Goal: Task Accomplishment & Management: Check status

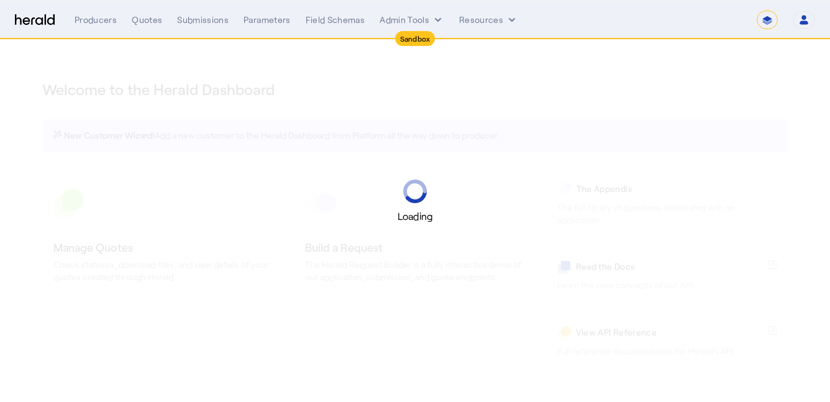
select select "*******"
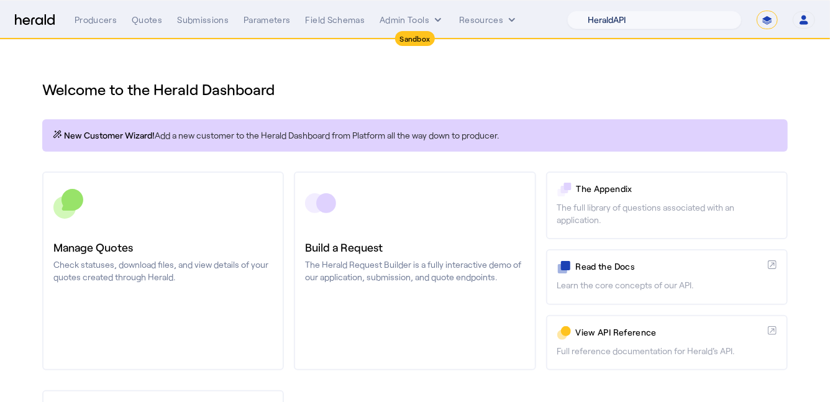
click at [660, 19] on select "1Fort Acrisure Acturis Affinity Advisors Affinity Risk Agentero AmWins Anzen Ao…" at bounding box center [654, 20] width 175 height 19
select select "pfm_h3db_crc"
click at [602, 11] on select "1Fort Acrisure Acturis Affinity Advisors Affinity Risk Agentero AmWins Anzen Ao…" at bounding box center [654, 20] width 175 height 19
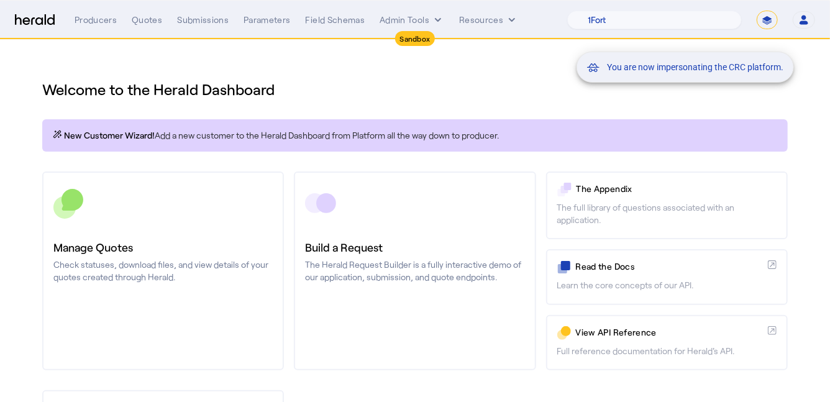
click at [200, 229] on div "You are now impersonating the CRC platform." at bounding box center [415, 201] width 830 height 402
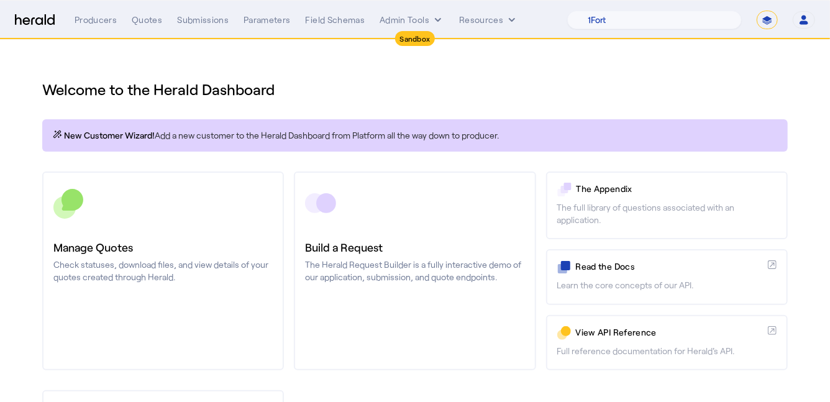
click at [163, 229] on link "Manage Quotes Check statuses, download files, and view details of your quotes c…" at bounding box center [163, 271] width 242 height 199
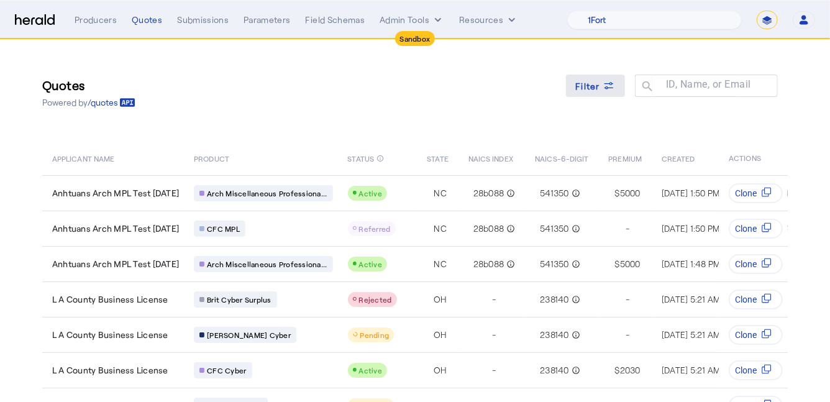
click at [592, 86] on span "Filter" at bounding box center [588, 86] width 25 height 13
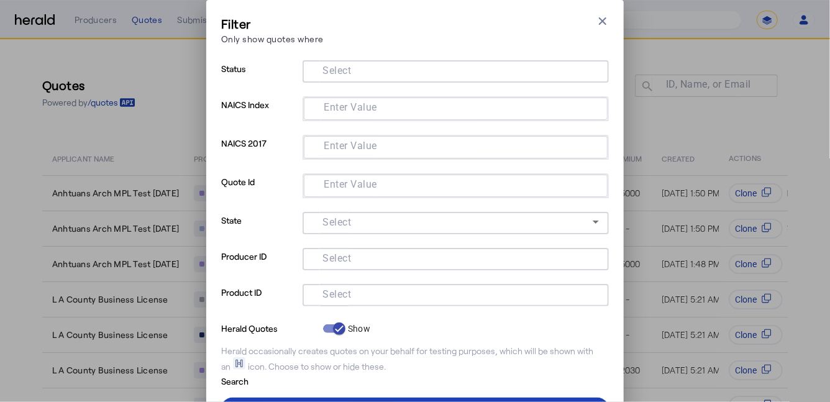
click at [392, 296] on input "Select" at bounding box center [454, 294] width 282 height 15
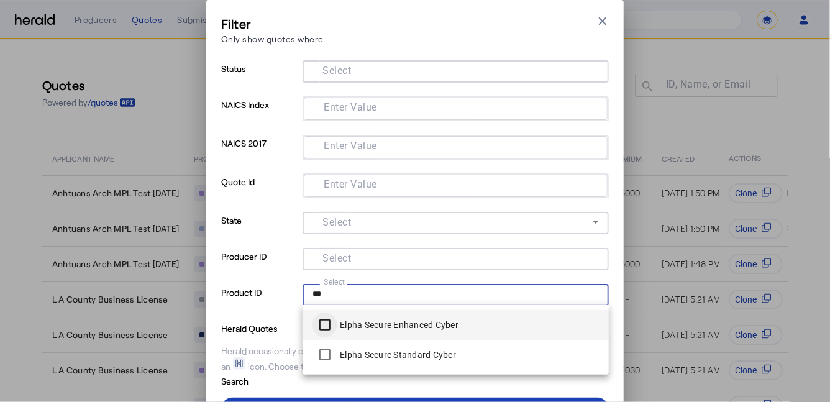
type input "***"
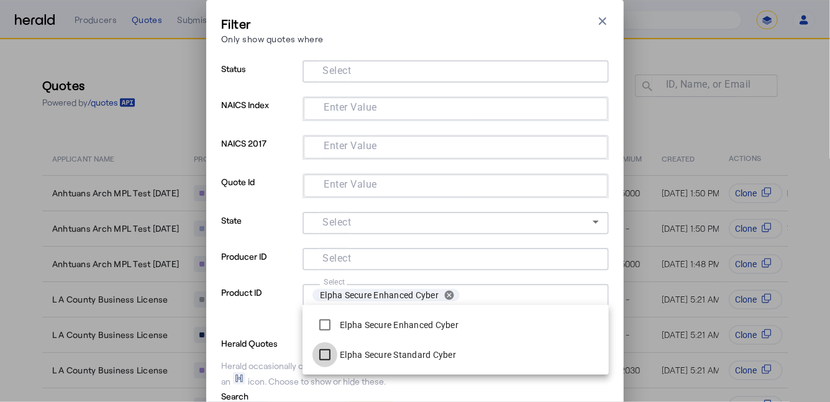
scroll to position [66, 0]
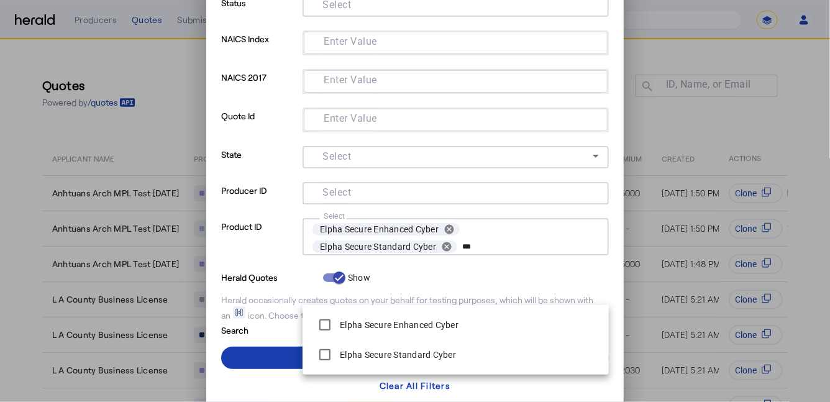
click at [269, 359] on span at bounding box center [415, 358] width 388 height 30
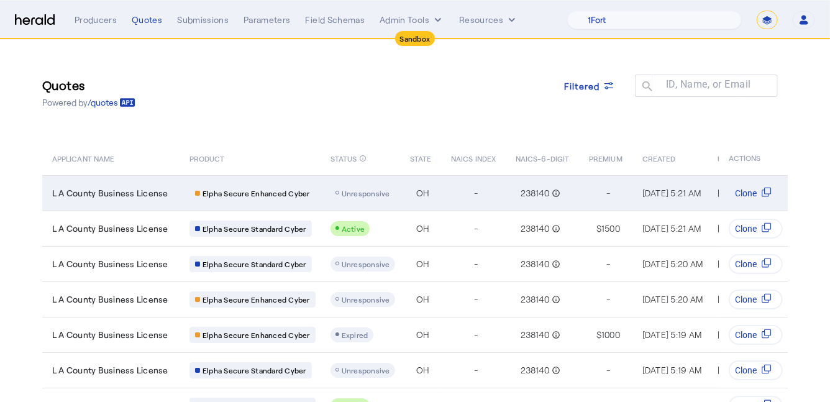
click at [180, 188] on td "Elpha Secure Enhanced Cyber" at bounding box center [250, 192] width 141 height 35
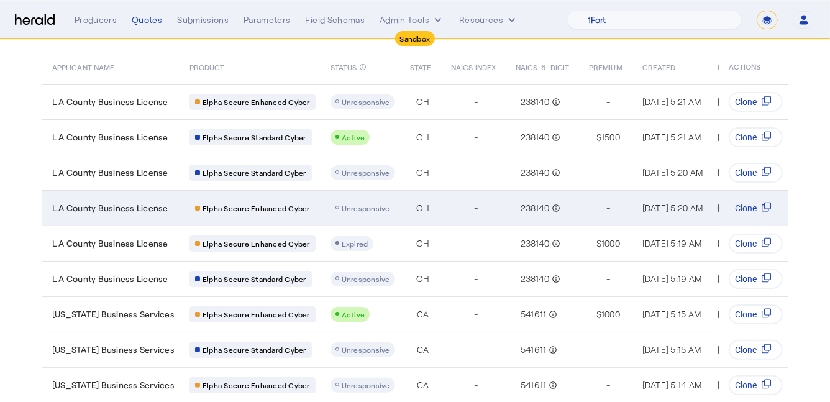
scroll to position [160, 0]
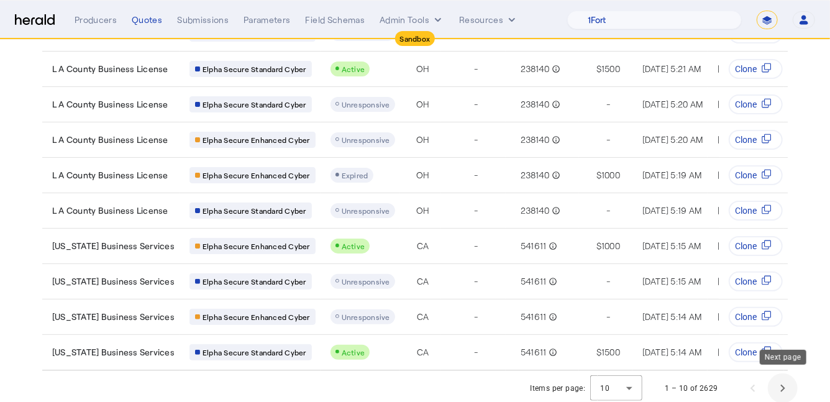
click at [789, 386] on span "Next page" at bounding box center [783, 389] width 30 height 30
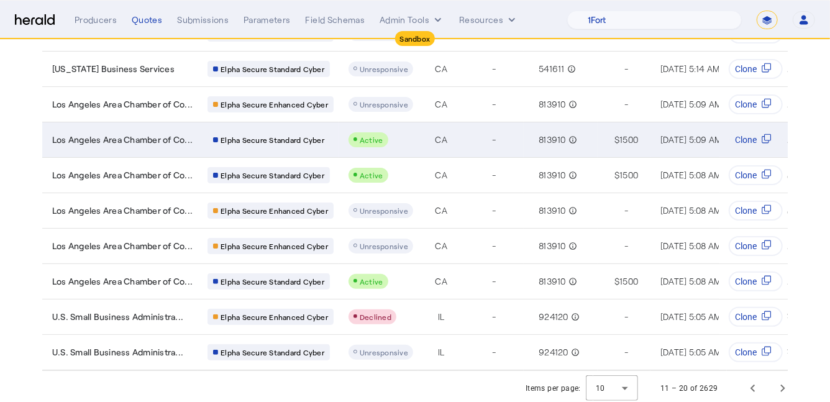
click at [403, 148] on td "Active" at bounding box center [379, 139] width 80 height 35
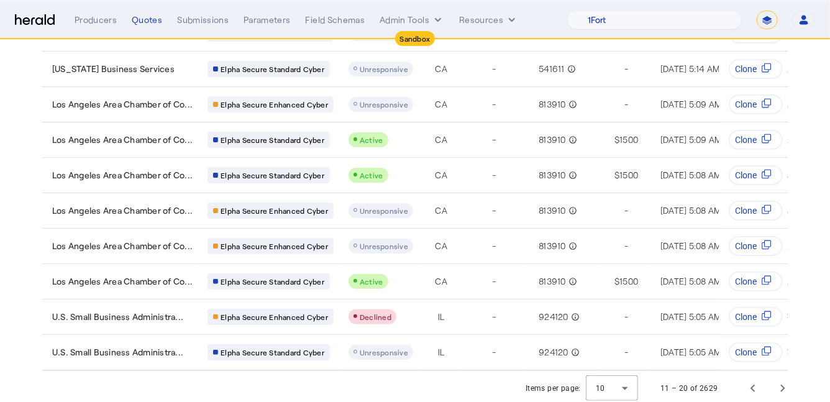
scroll to position [0, 0]
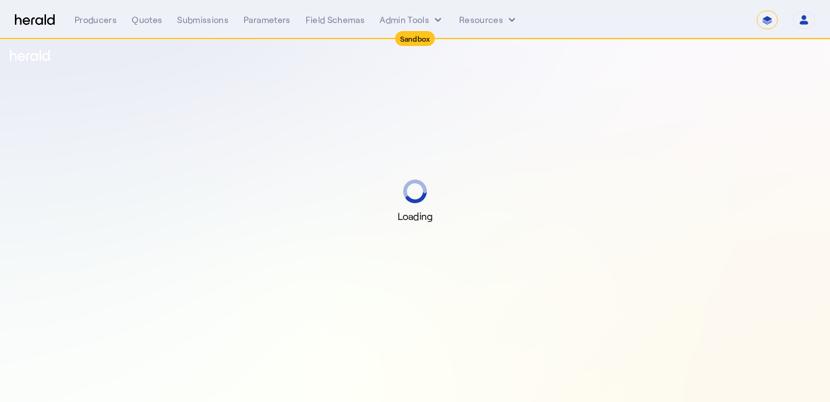
select select "*******"
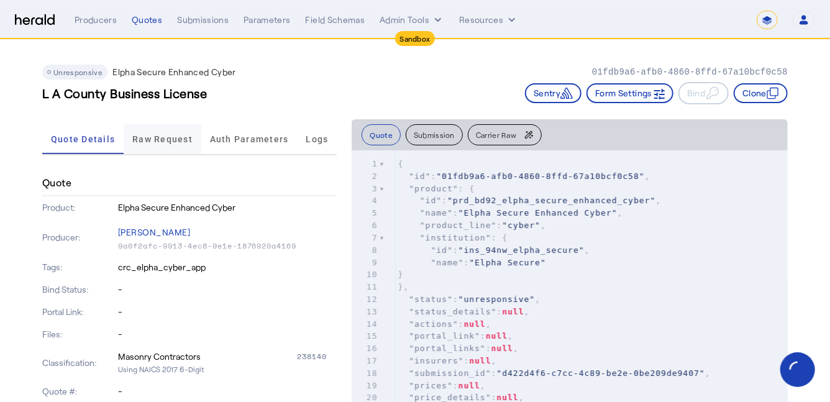
click at [152, 149] on span "Raw Request" at bounding box center [162, 139] width 60 height 30
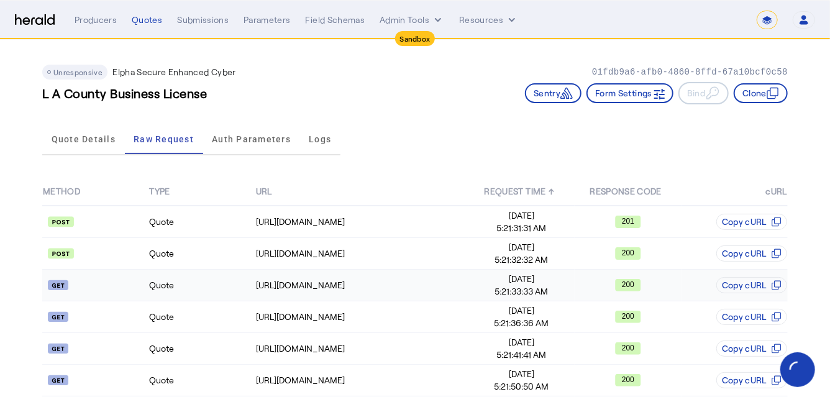
scroll to position [136, 0]
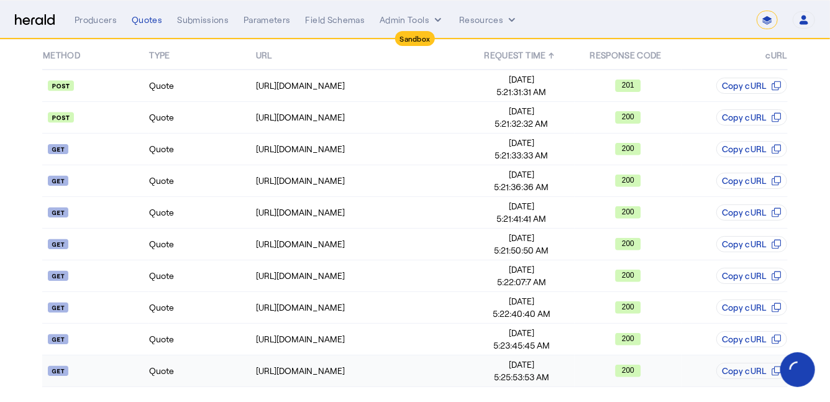
click at [204, 369] on td "Quote" at bounding box center [202, 372] width 106 height 32
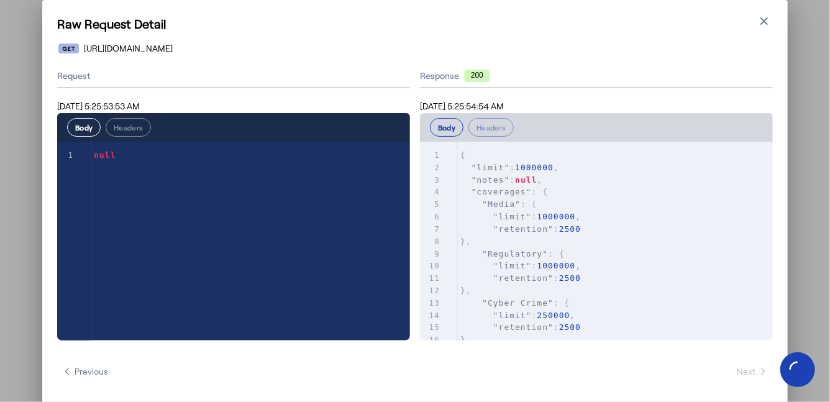
scroll to position [0, 0]
click at [761, 17] on icon "button" at bounding box center [764, 21] width 12 height 12
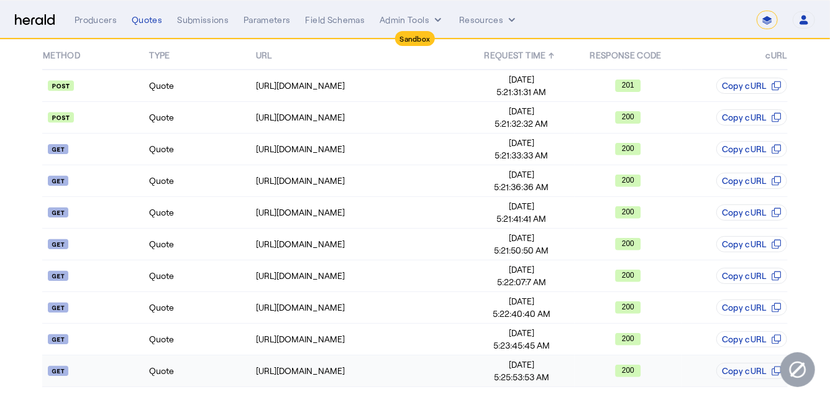
click at [223, 365] on td "Quote" at bounding box center [202, 372] width 106 height 32
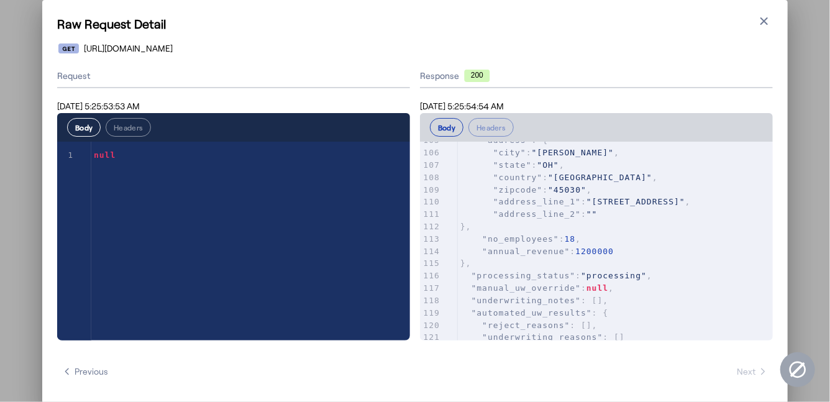
scroll to position [1380, 0]
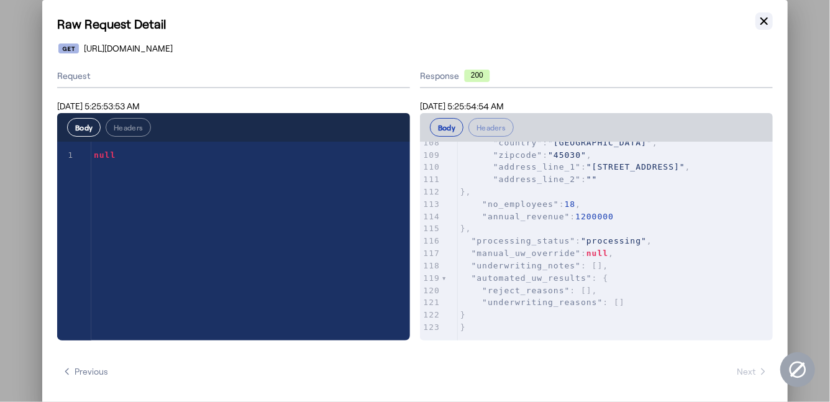
click at [765, 25] on icon "button" at bounding box center [764, 21] width 12 height 12
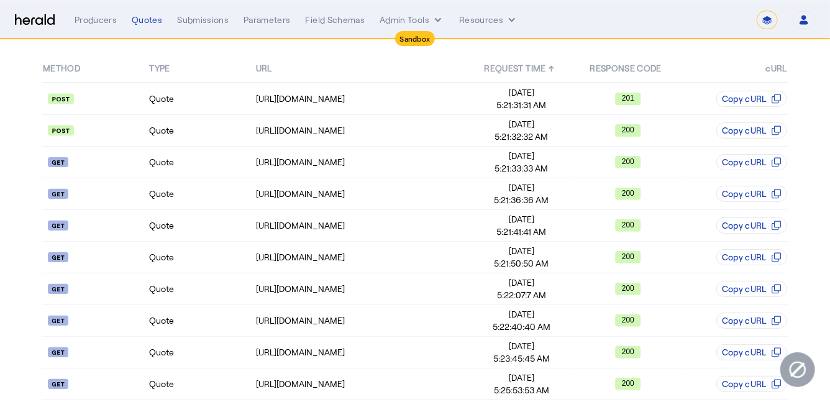
scroll to position [136, 0]
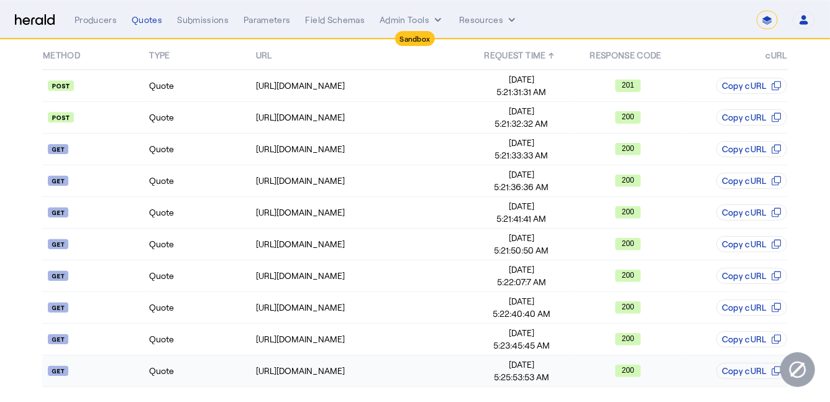
click at [186, 371] on td "Quote" at bounding box center [202, 372] width 106 height 32
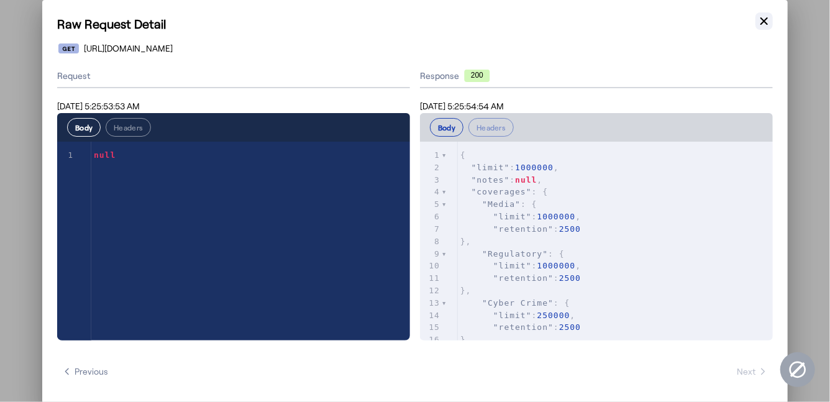
click at [765, 20] on icon "button" at bounding box center [764, 20] width 7 height 7
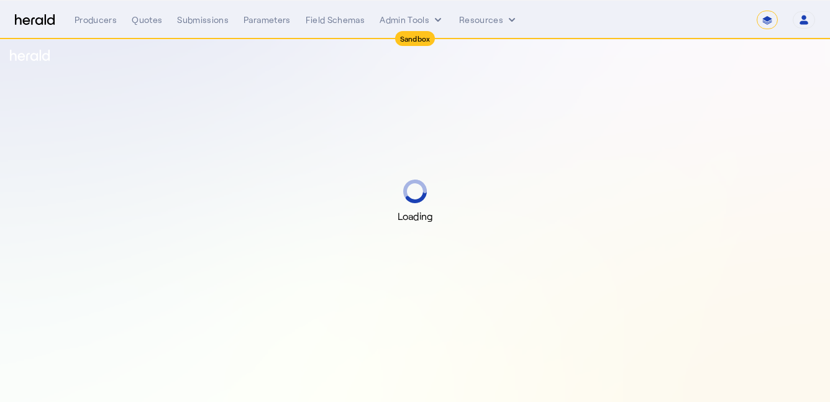
select select "*******"
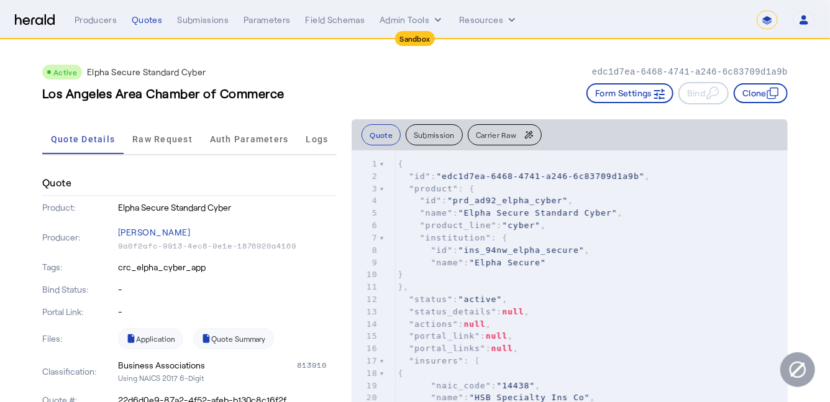
click at [142, 157] on div "Quote Details Raw Request Auth Parameters Logs" at bounding box center [189, 139] width 295 height 41
click at [163, 135] on span "Raw Request" at bounding box center [162, 139] width 60 height 9
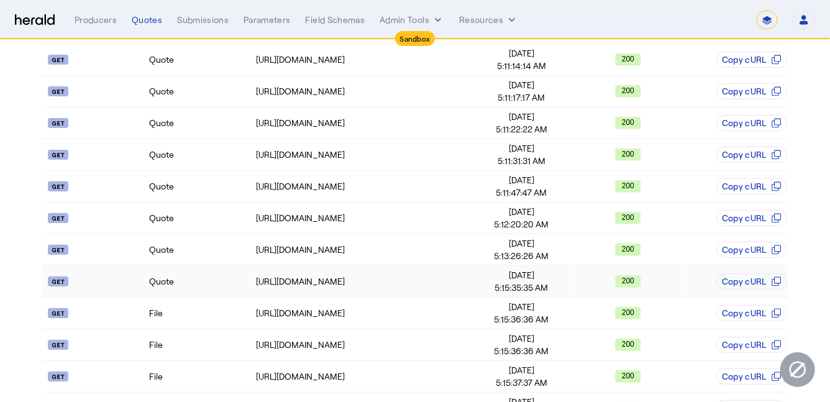
scroll to position [218, 0]
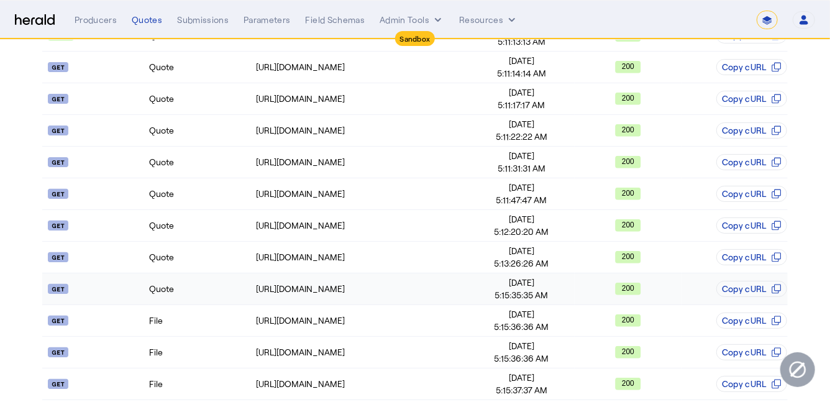
click at [478, 283] on span "[DATE]" at bounding box center [521, 283] width 105 height 12
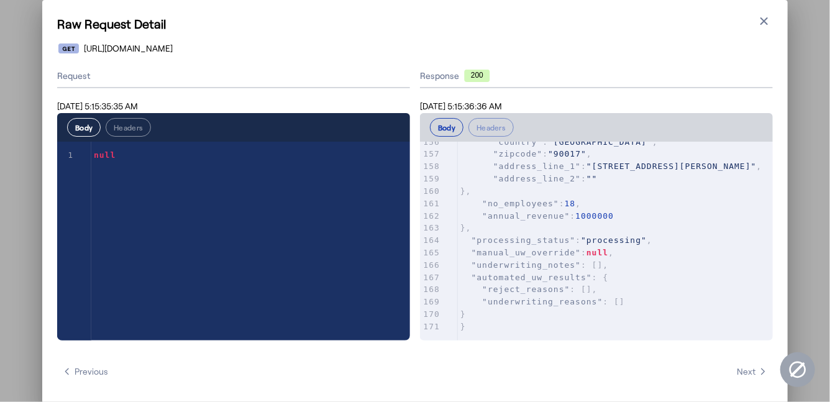
scroll to position [5, 0]
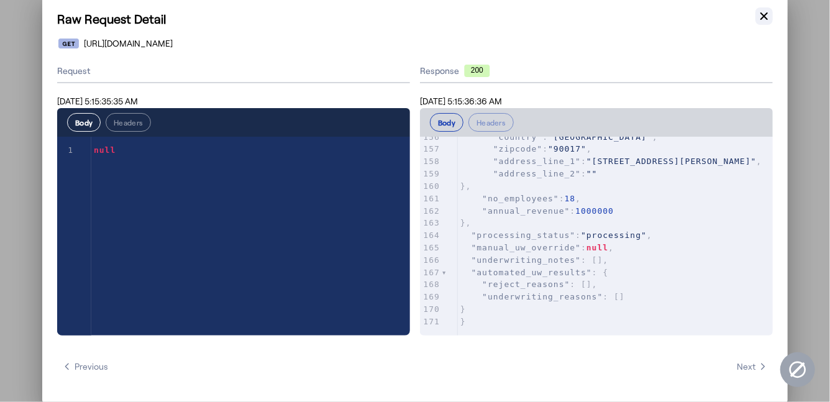
click at [767, 10] on icon "button" at bounding box center [764, 16] width 12 height 12
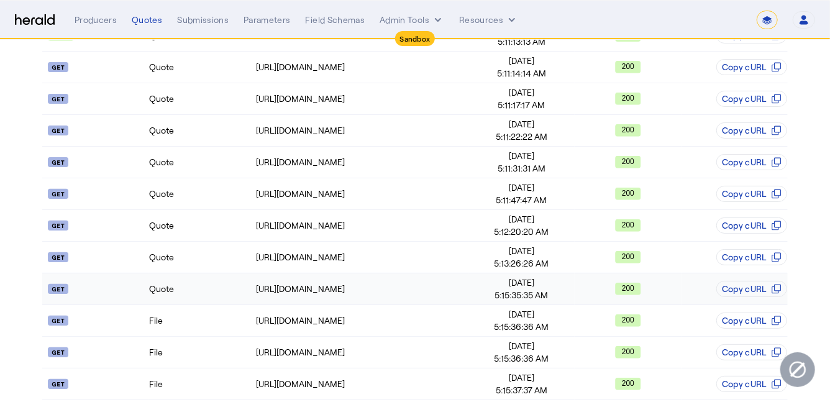
click at [188, 288] on td "Quote" at bounding box center [202, 289] width 106 height 32
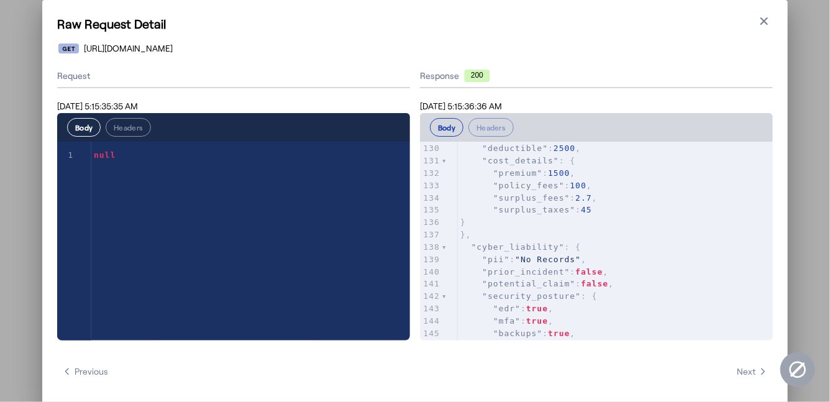
scroll to position [0, 0]
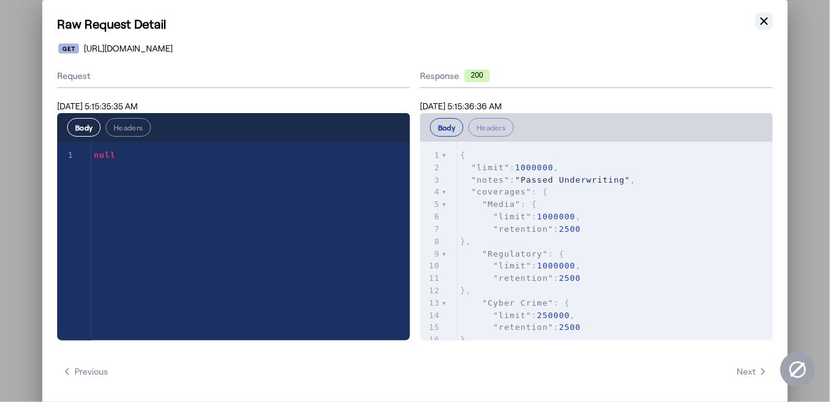
click at [764, 23] on icon "button" at bounding box center [764, 21] width 12 height 12
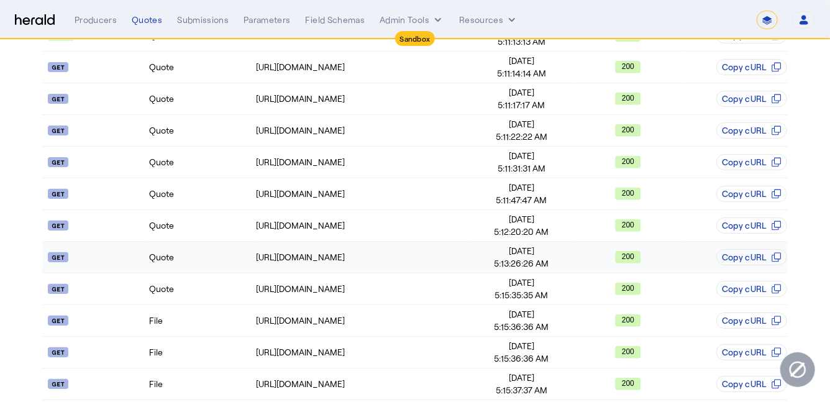
click at [211, 250] on td "Quote" at bounding box center [202, 258] width 106 height 32
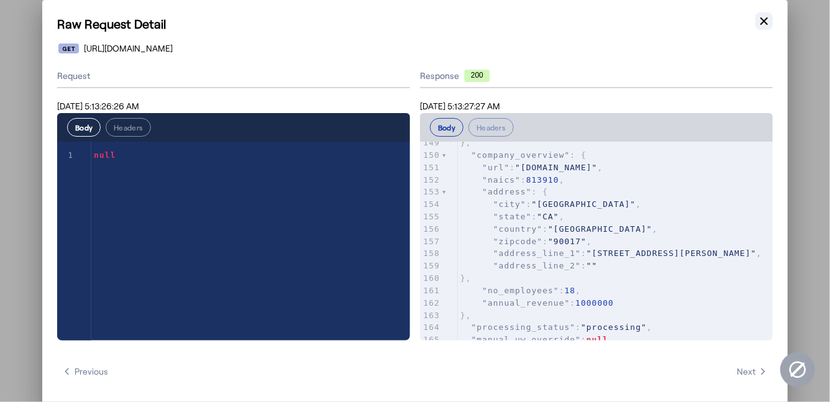
click at [764, 23] on icon "button" at bounding box center [764, 21] width 12 height 12
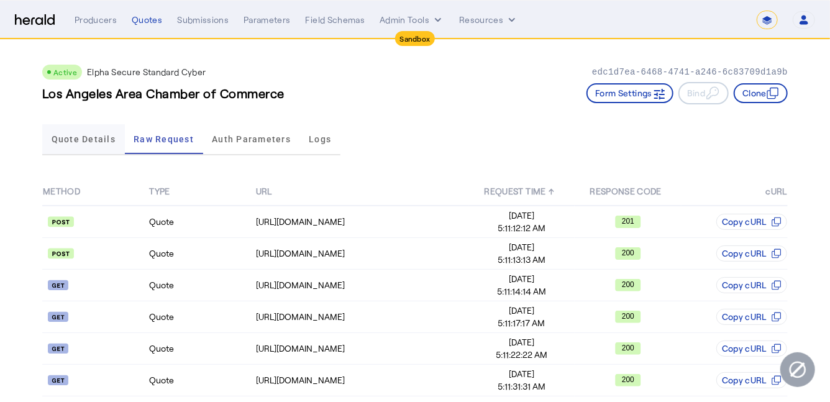
click at [79, 145] on span "Quote Details" at bounding box center [84, 139] width 64 height 30
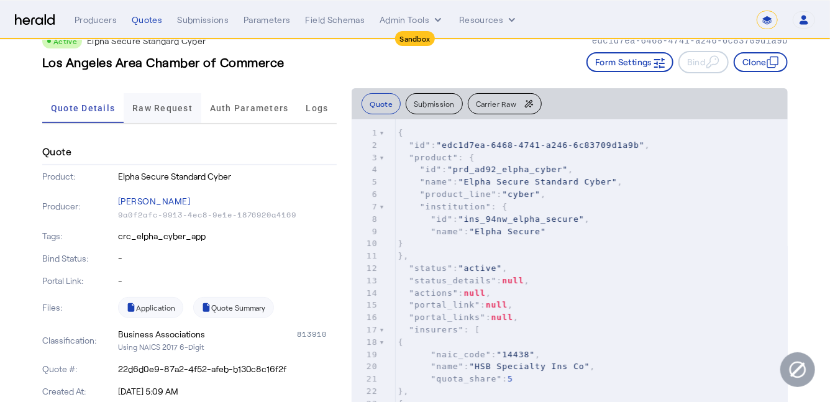
click at [158, 115] on span "Raw Request" at bounding box center [162, 108] width 60 height 30
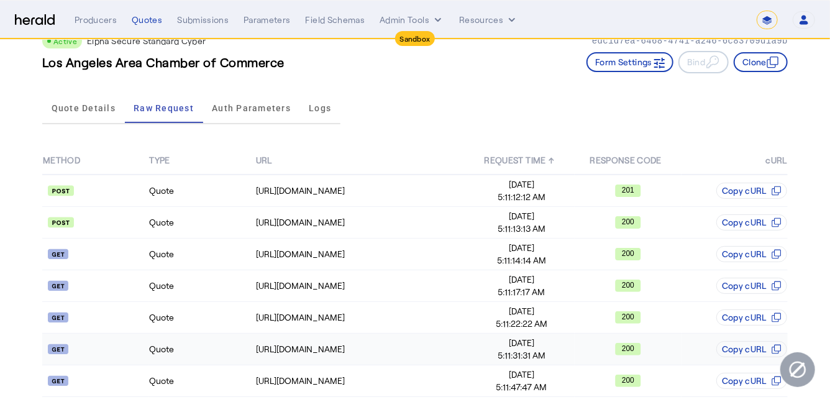
scroll to position [114, 0]
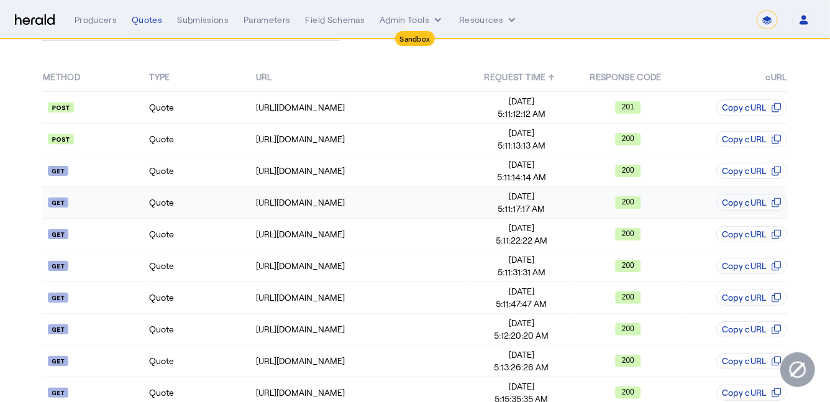
click at [211, 200] on td "Quote" at bounding box center [202, 203] width 106 height 32
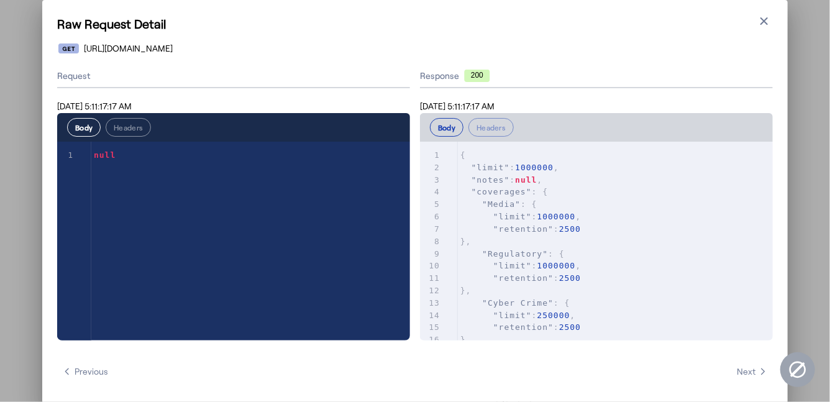
scroll to position [0, 0]
click at [765, 24] on icon "button" at bounding box center [764, 21] width 12 height 12
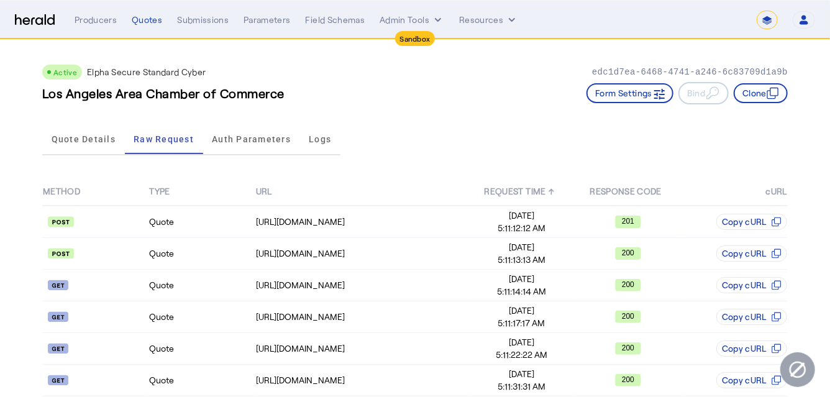
scroll to position [114, 0]
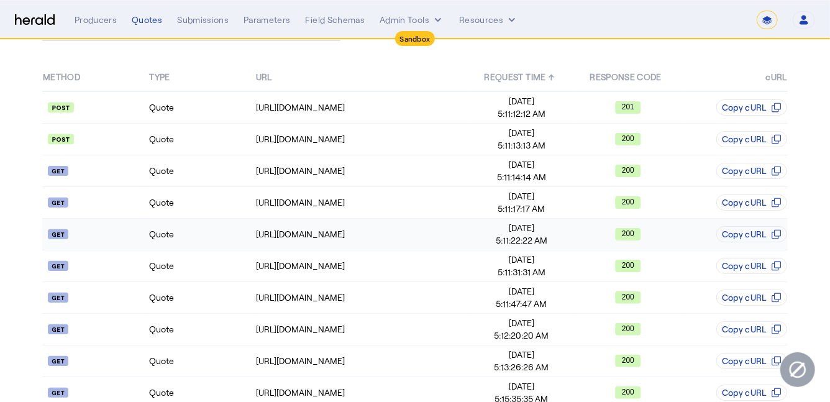
click at [177, 224] on td "Quote" at bounding box center [202, 235] width 106 height 32
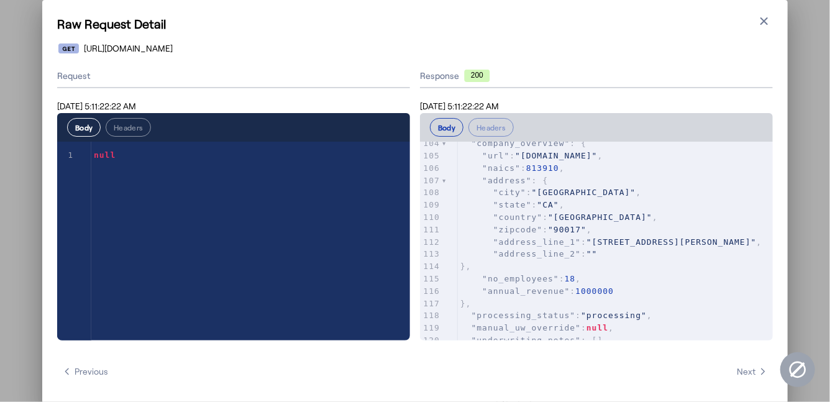
scroll to position [1341, 0]
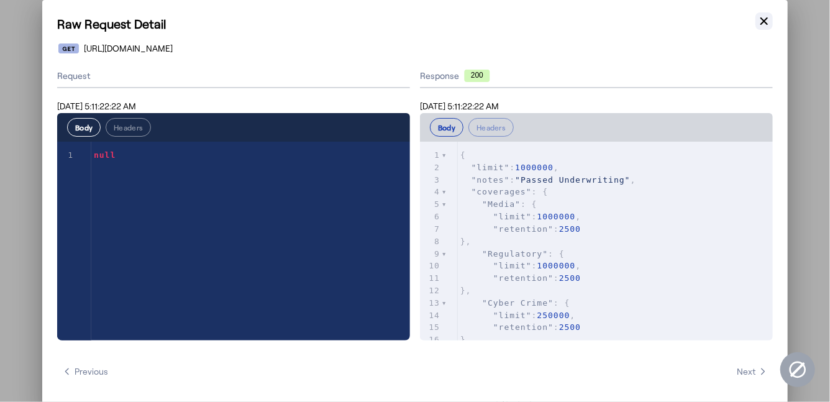
click at [768, 19] on icon "button" at bounding box center [764, 21] width 12 height 12
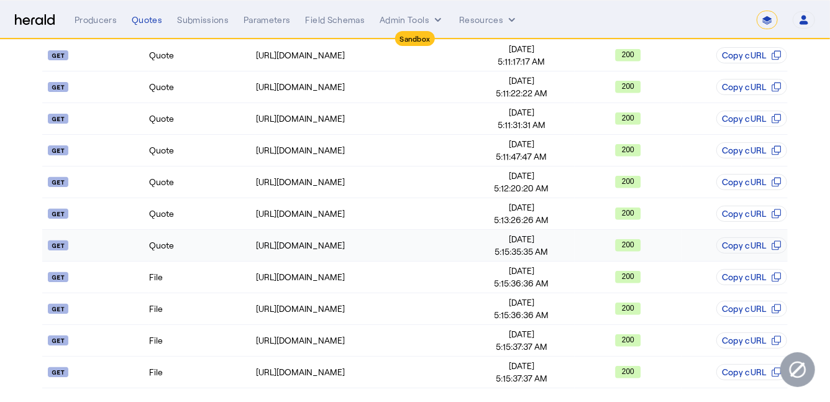
click at [198, 239] on td "Quote" at bounding box center [202, 246] width 106 height 32
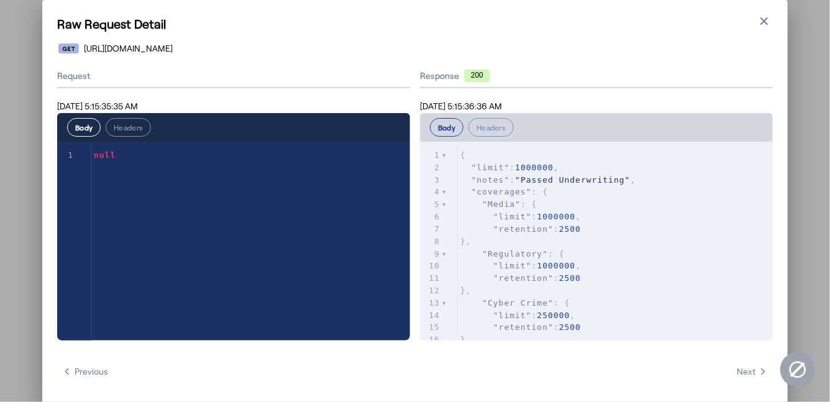
click at [620, 248] on pre ""Regulatory" : {" at bounding box center [615, 254] width 315 height 12
type textarea "**********"
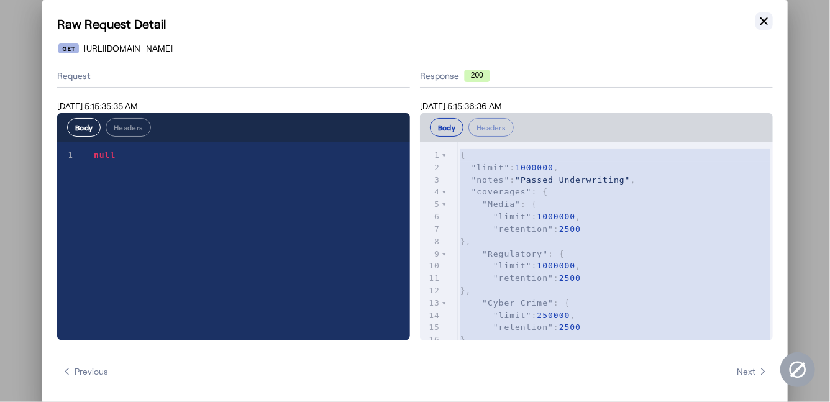
click at [770, 25] on icon "button" at bounding box center [764, 21] width 12 height 12
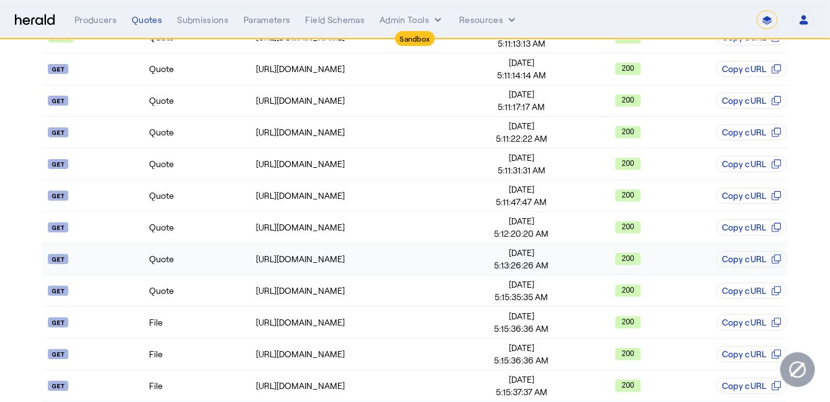
click at [192, 244] on td "Quote" at bounding box center [202, 260] width 106 height 32
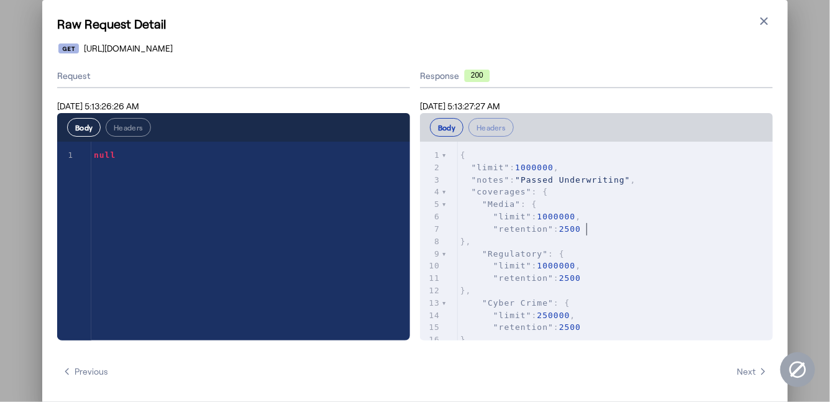
click at [603, 225] on pre ""retention" : 2500" at bounding box center [615, 229] width 315 height 12
type textarea "**********"
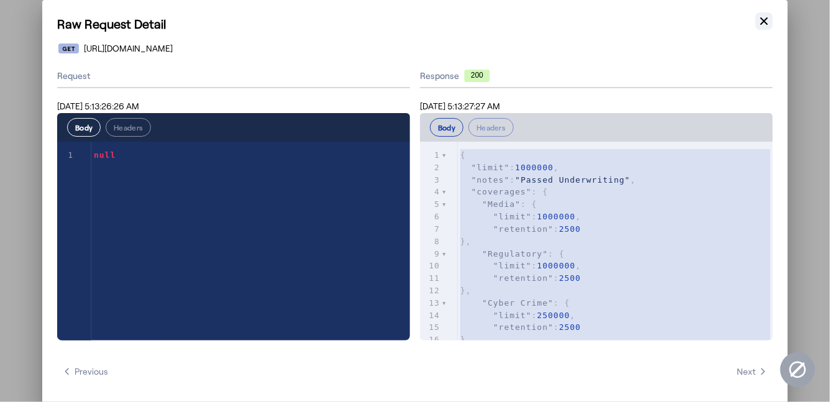
click at [766, 24] on icon "button" at bounding box center [764, 21] width 12 height 12
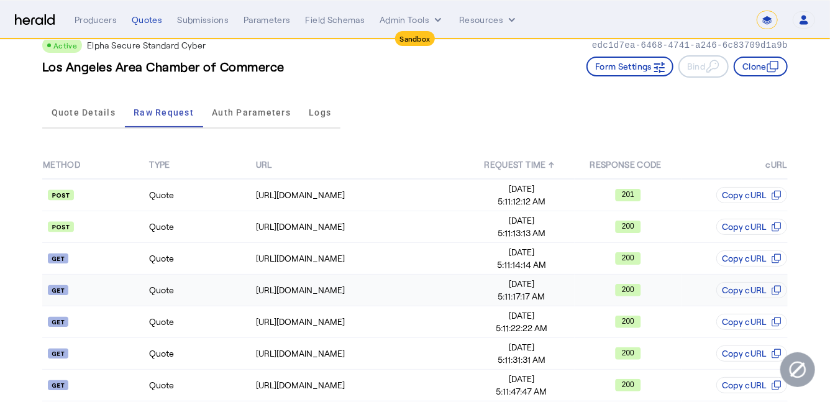
scroll to position [0, 0]
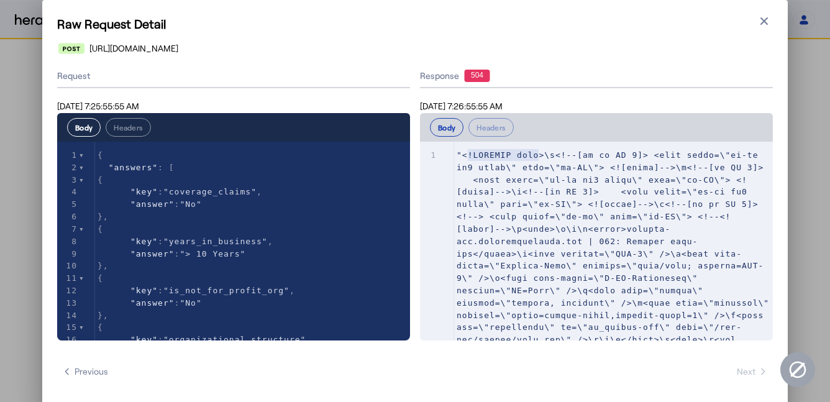
select select "*******"
